Goal: Task Accomplishment & Management: Manage account settings

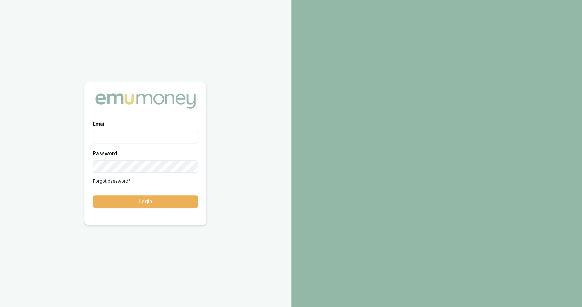
click at [116, 138] on input "Email" at bounding box center [145, 137] width 105 height 13
type input "[PERSON_NAME][EMAIL_ADDRESS][DOMAIN_NAME]"
click at [93, 195] on button "Login" at bounding box center [145, 201] width 105 height 13
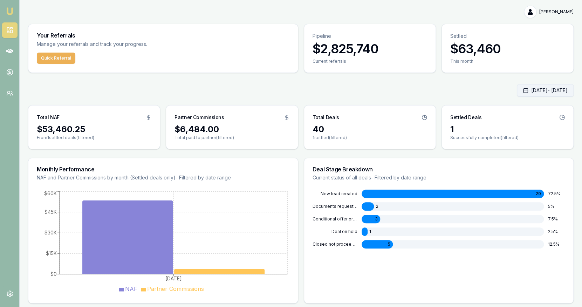
click at [549, 95] on button "Aug 01, 2025 - Aug 12, 2025" at bounding box center [545, 90] width 57 height 13
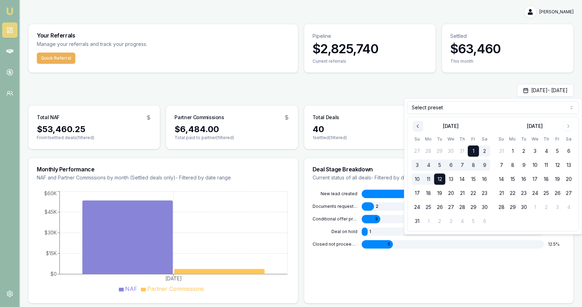
click at [420, 124] on icon "Go to previous month" at bounding box center [418, 126] width 6 height 6
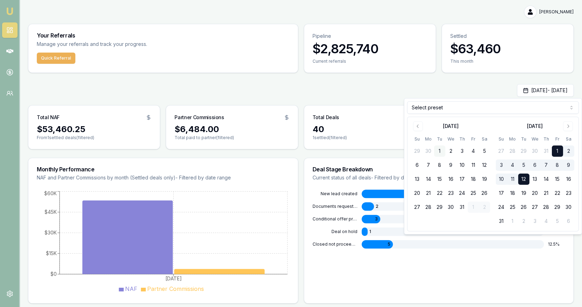
click at [441, 150] on button "1" at bounding box center [439, 150] width 11 height 11
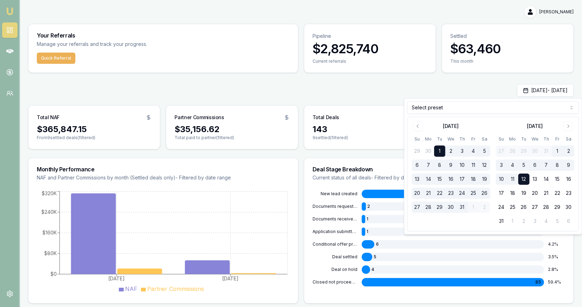
click at [459, 208] on button "31" at bounding box center [462, 207] width 11 height 11
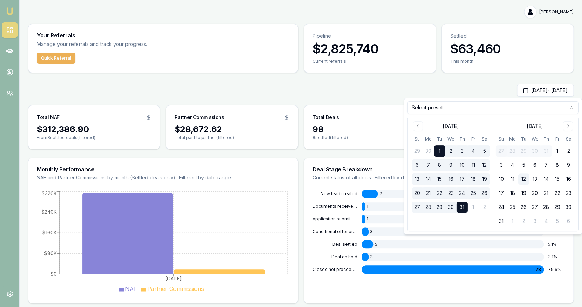
click at [265, 82] on div "Your Referrals Manage your referrals and track your progress. Quick Referral Pi…" at bounding box center [301, 164] width 546 height 280
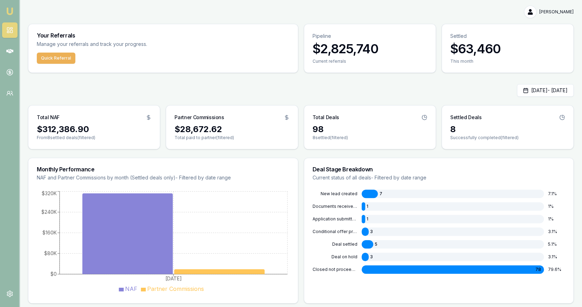
scroll to position [2, 0]
